Goal: Task Accomplishment & Management: Use online tool/utility

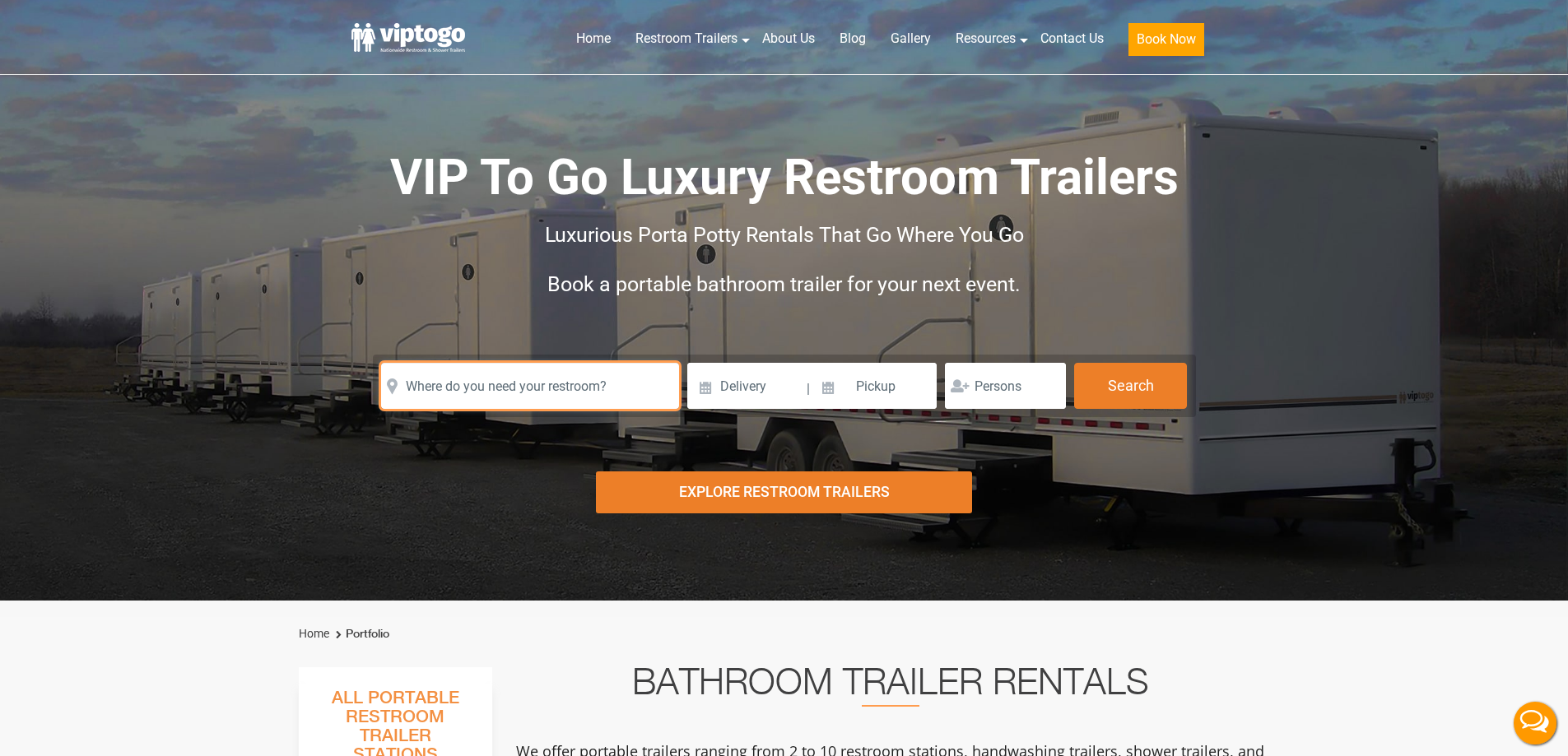
click at [473, 397] on input "text" at bounding box center [530, 386] width 298 height 46
paste input "[STREET_ADDRESS]"
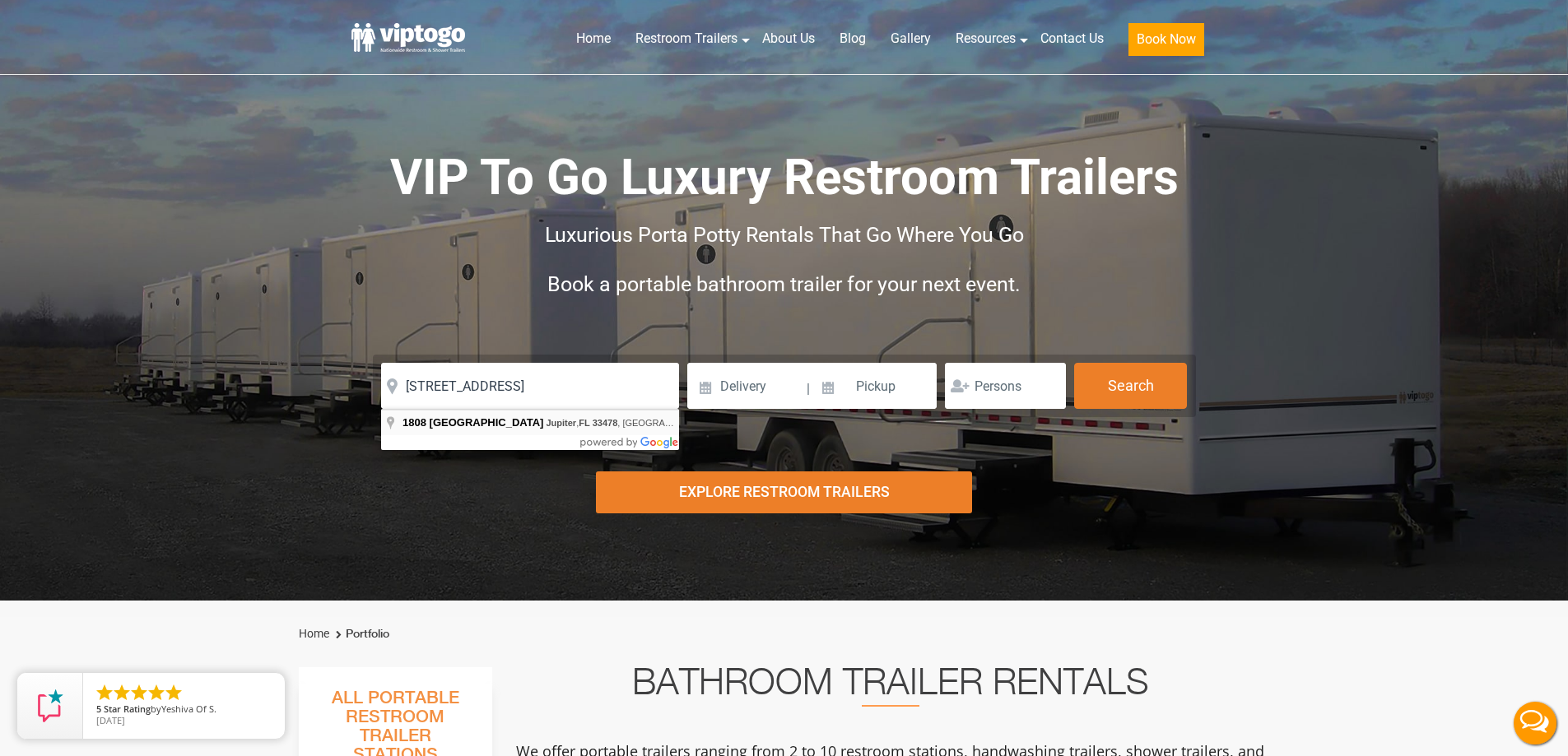
type input "[STREET_ADDRESS]"
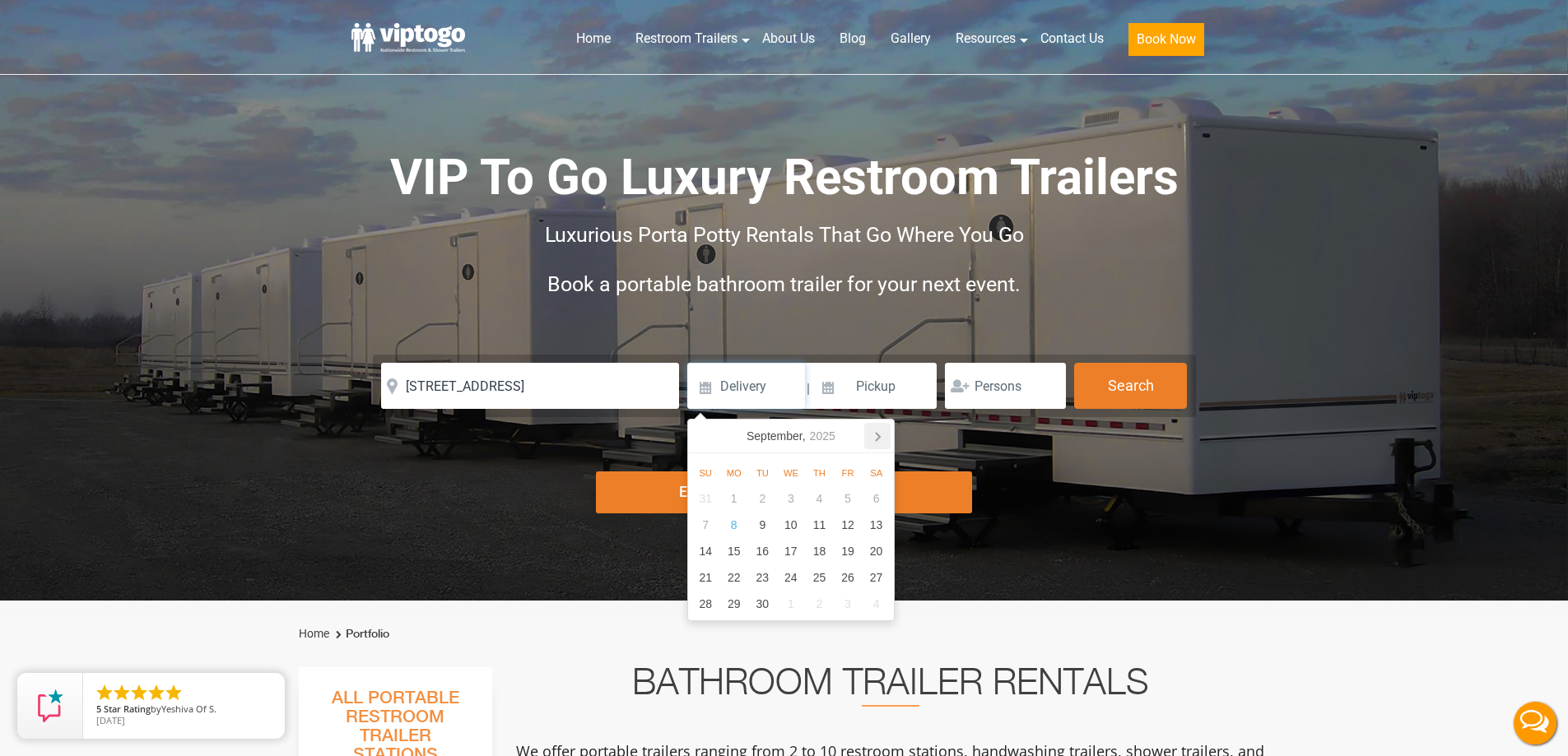
click at [876, 436] on icon at bounding box center [877, 436] width 27 height 27
click at [793, 508] on div "1" at bounding box center [791, 499] width 29 height 27
type input "[DATE]"
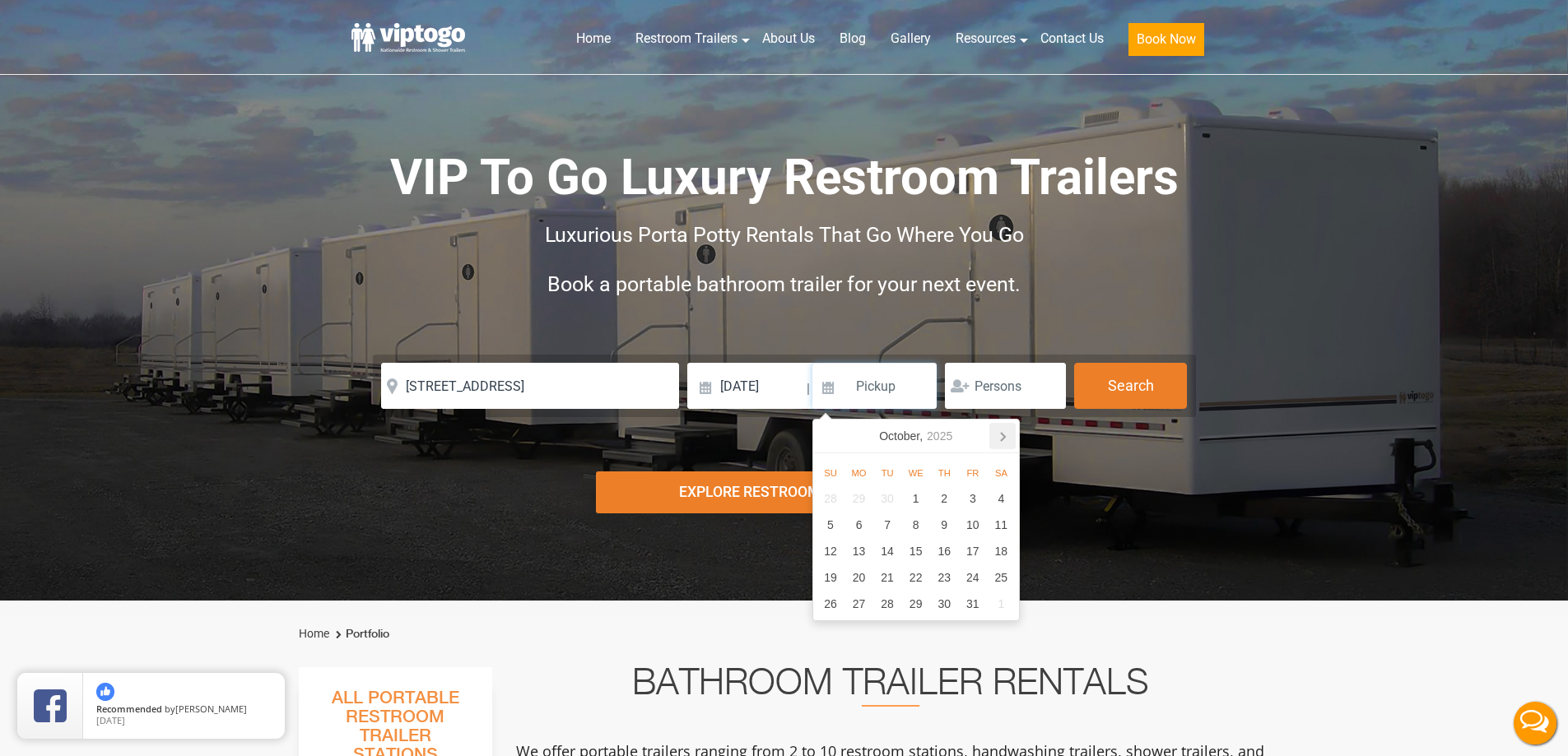
click at [1003, 439] on icon at bounding box center [1003, 437] width 4 height 9
click at [927, 504] on div "31" at bounding box center [915, 499] width 29 height 27
type input "[DATE]"
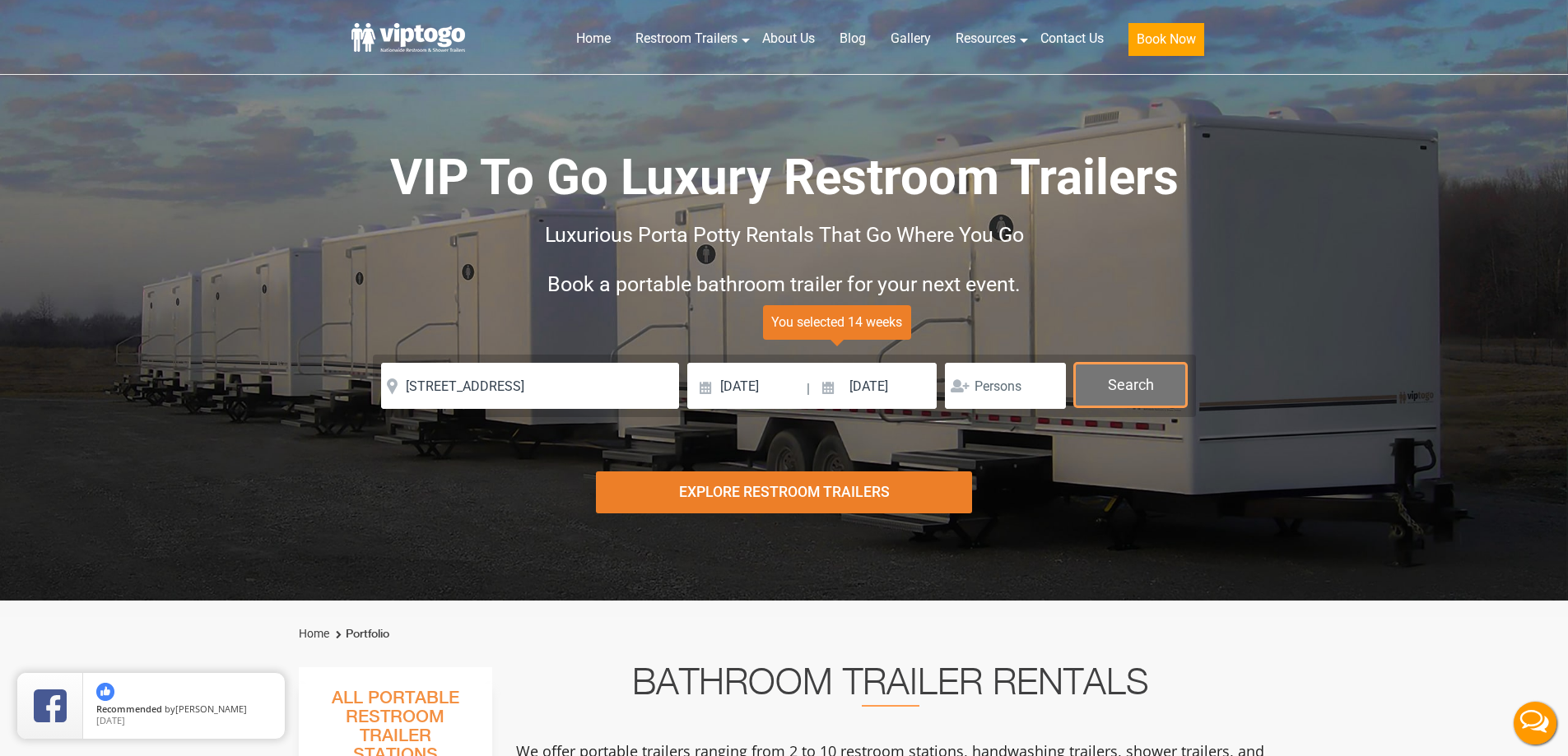
click at [1107, 386] on button "Search" at bounding box center [1130, 385] width 113 height 45
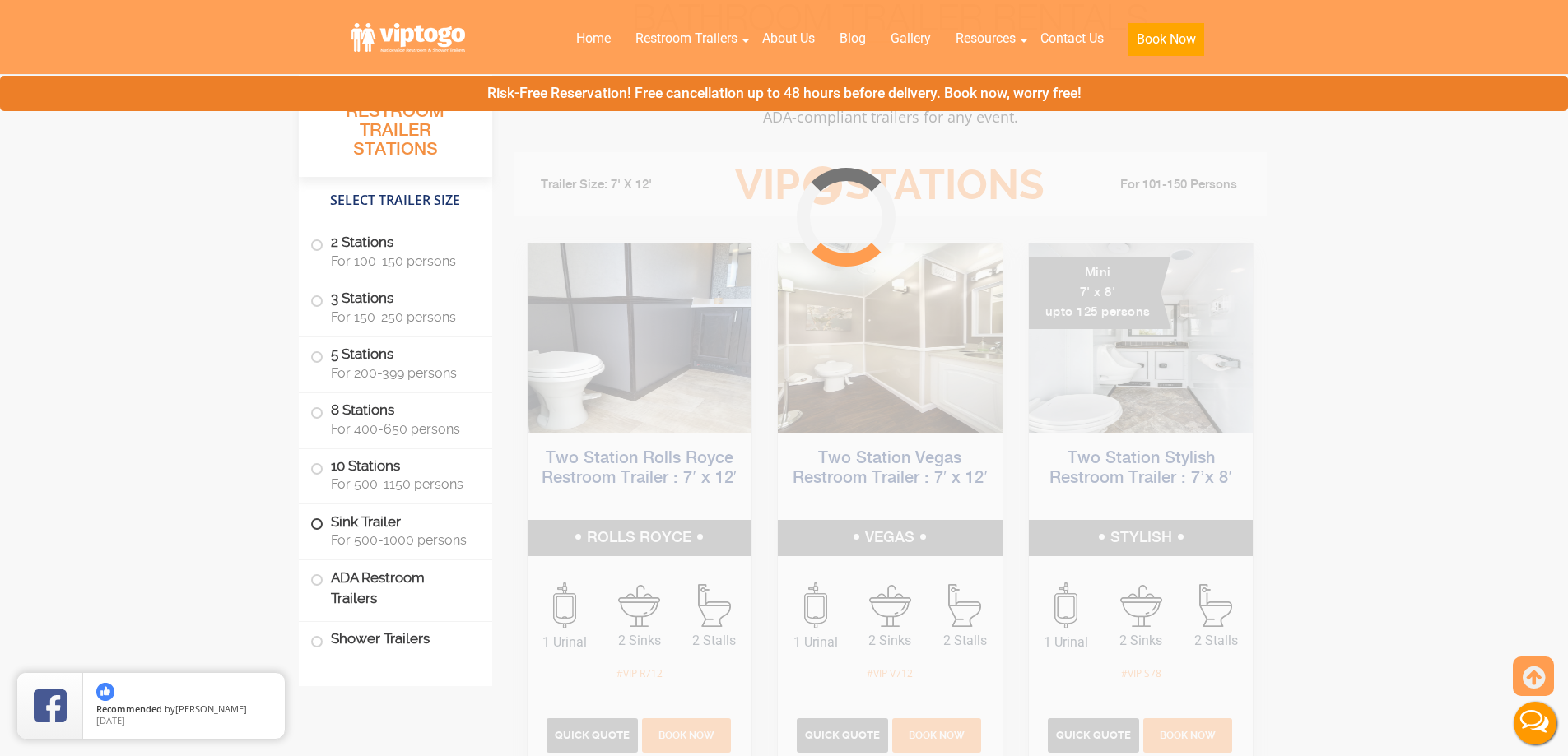
scroll to position [667, 0]
click at [314, 245] on span at bounding box center [317, 245] width 7 height 7
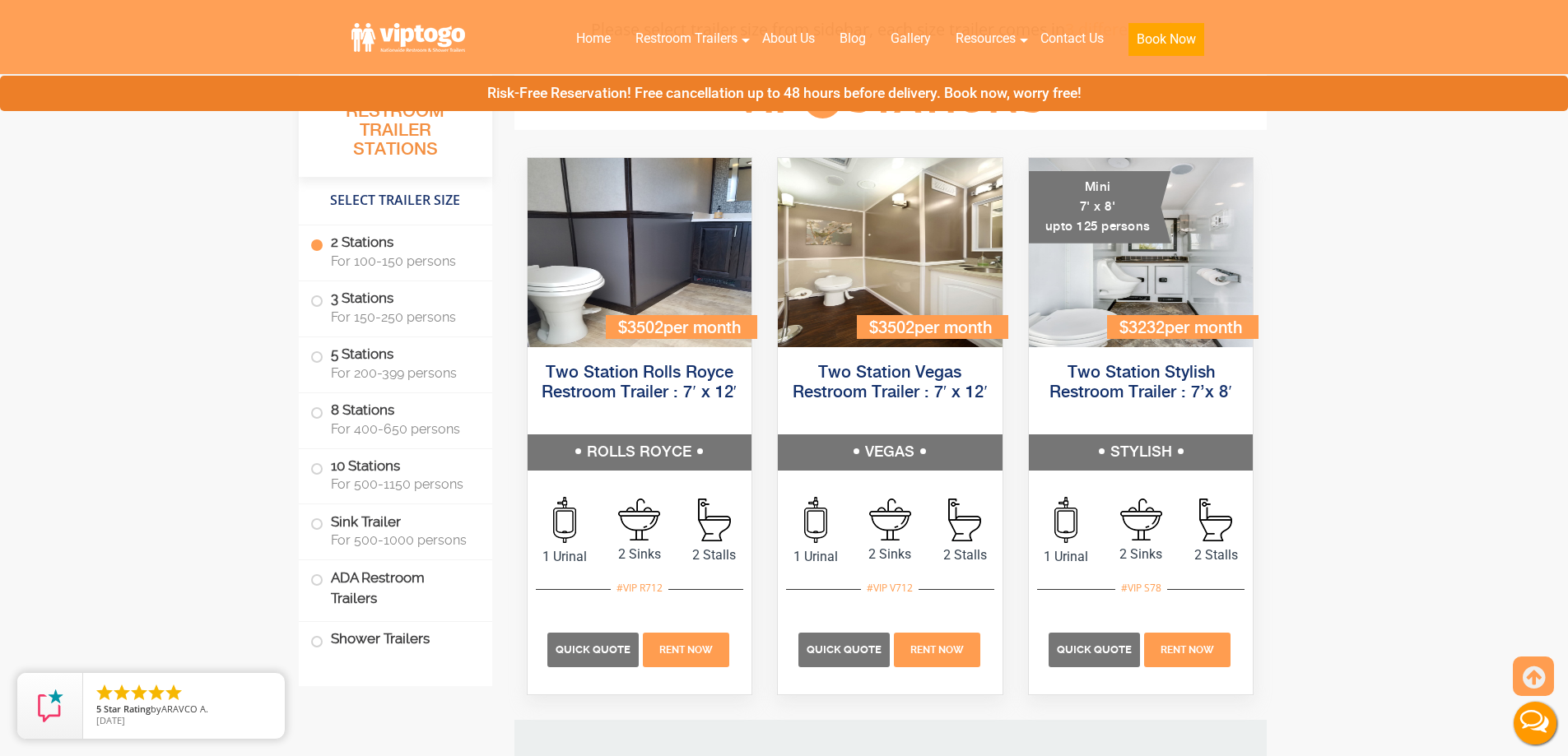
scroll to position [726, 0]
